Goal: Information Seeking & Learning: Learn about a topic

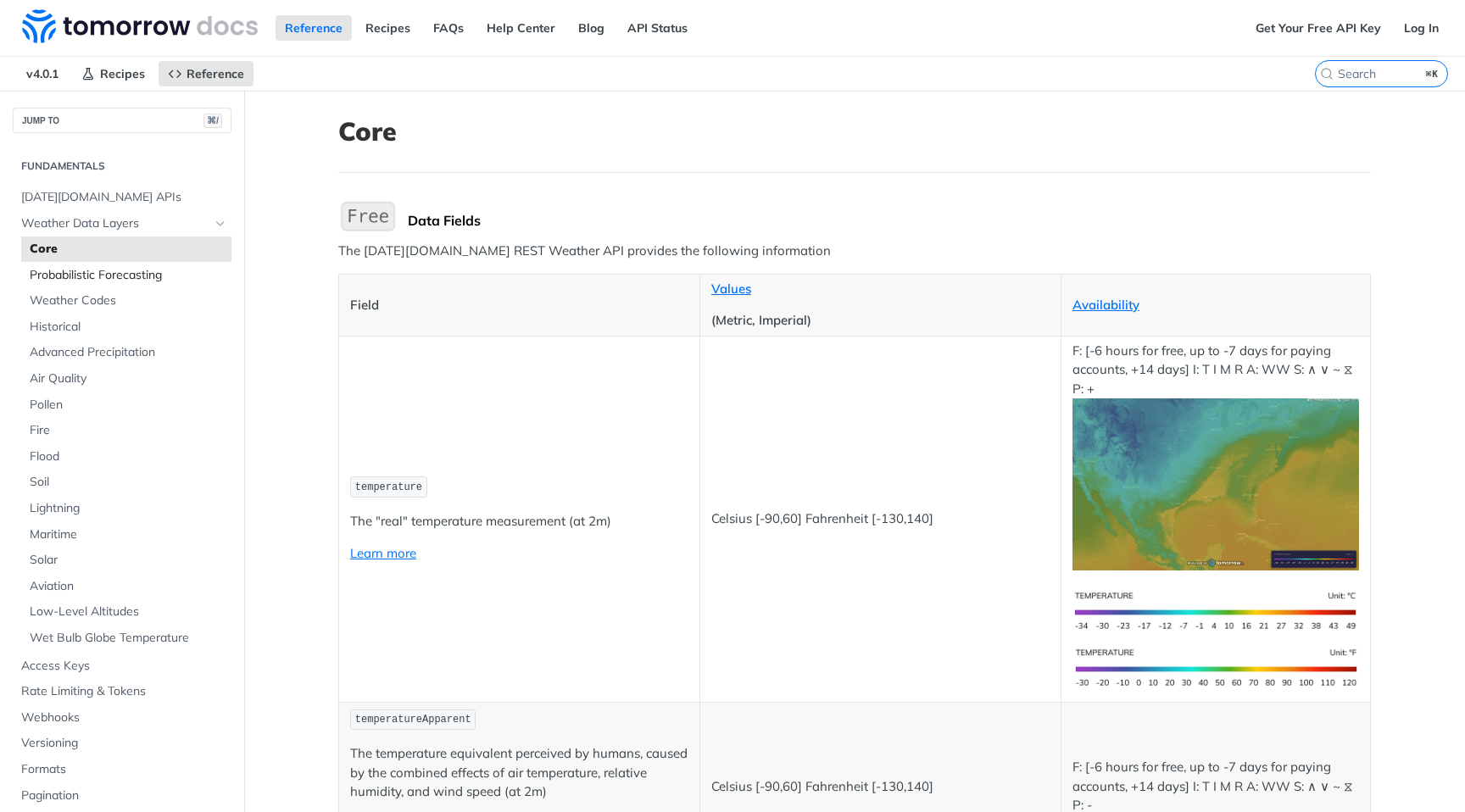
click at [122, 275] on span "Probabilistic Forecasting" at bounding box center [128, 275] width 197 height 17
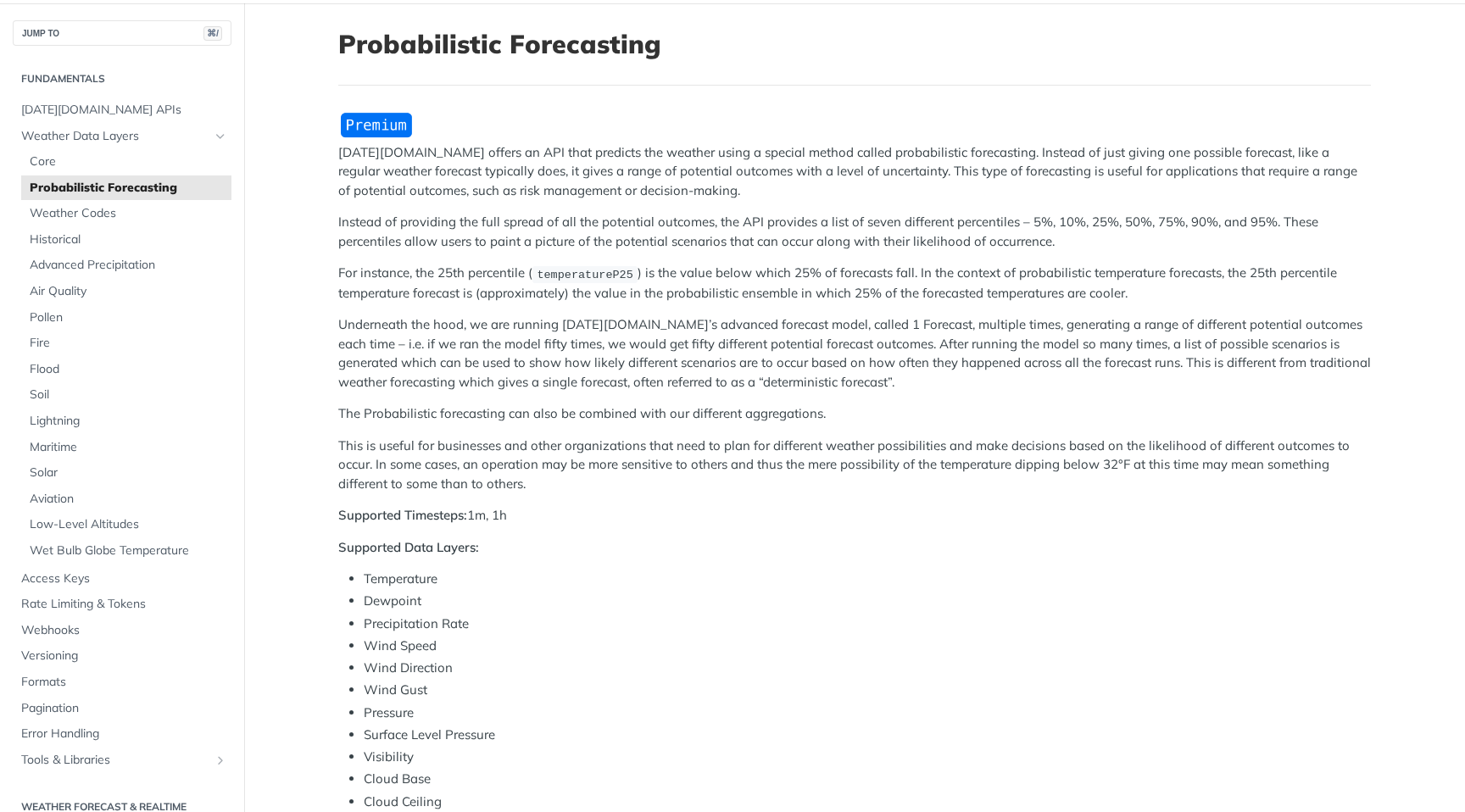
scroll to position [84, 0]
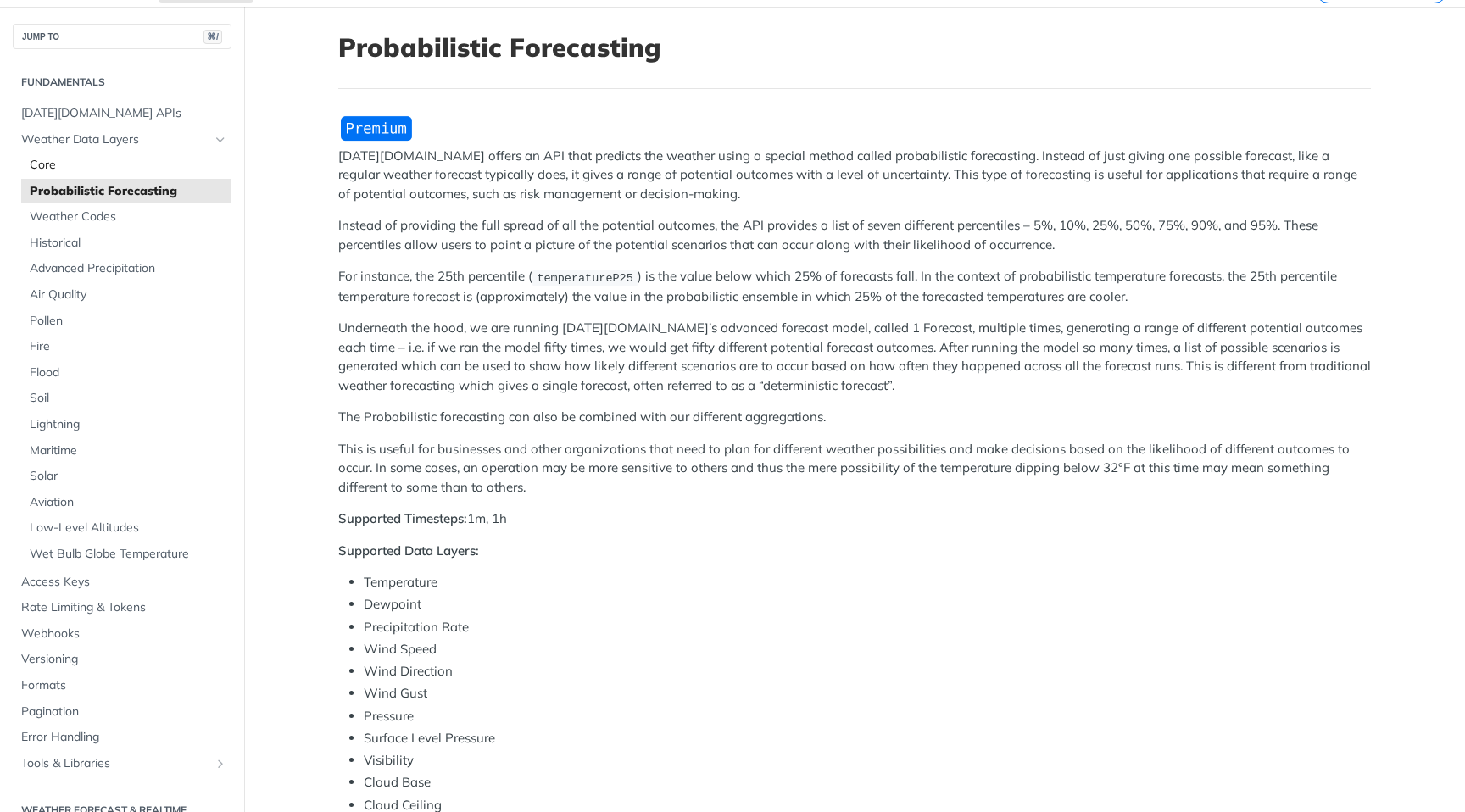
click at [85, 163] on span "Core" at bounding box center [128, 165] width 197 height 17
